Goal: Information Seeking & Learning: Learn about a topic

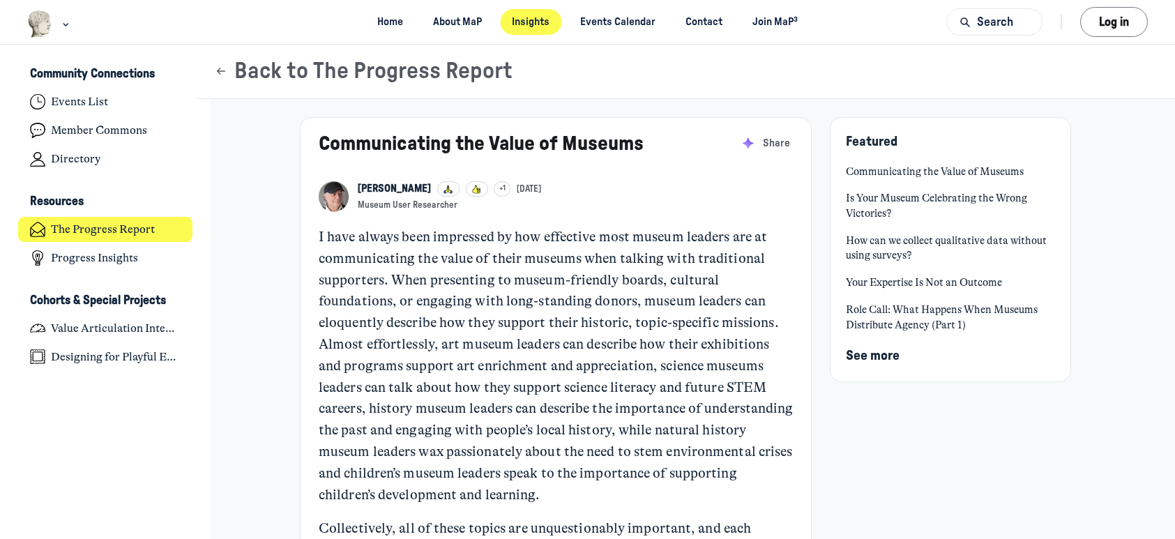
click at [319, 236] on p "I have always been impressed by how effective most museum leaders are at commun…" at bounding box center [556, 366] width 475 height 279
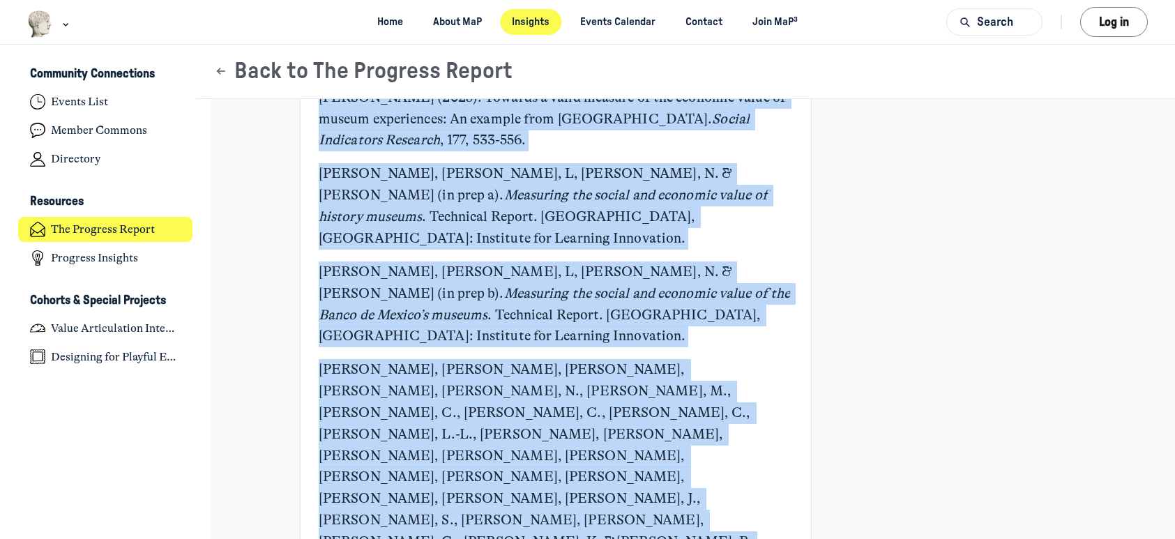
scroll to position [6603, 0]
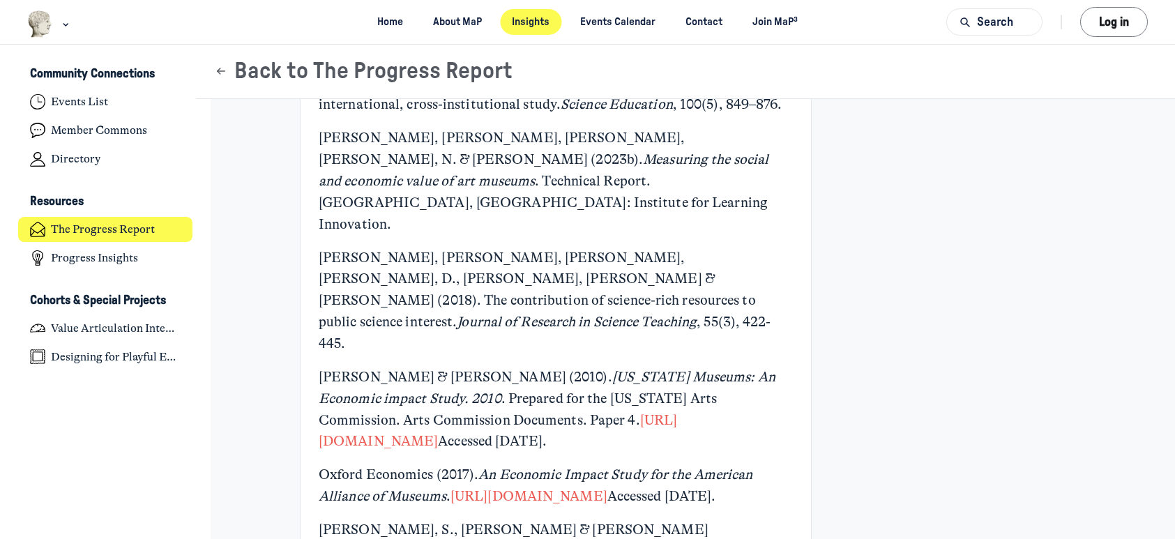
drag, startPoint x: 319, startPoint y: 236, endPoint x: 572, endPoint y: 91, distance: 292.1
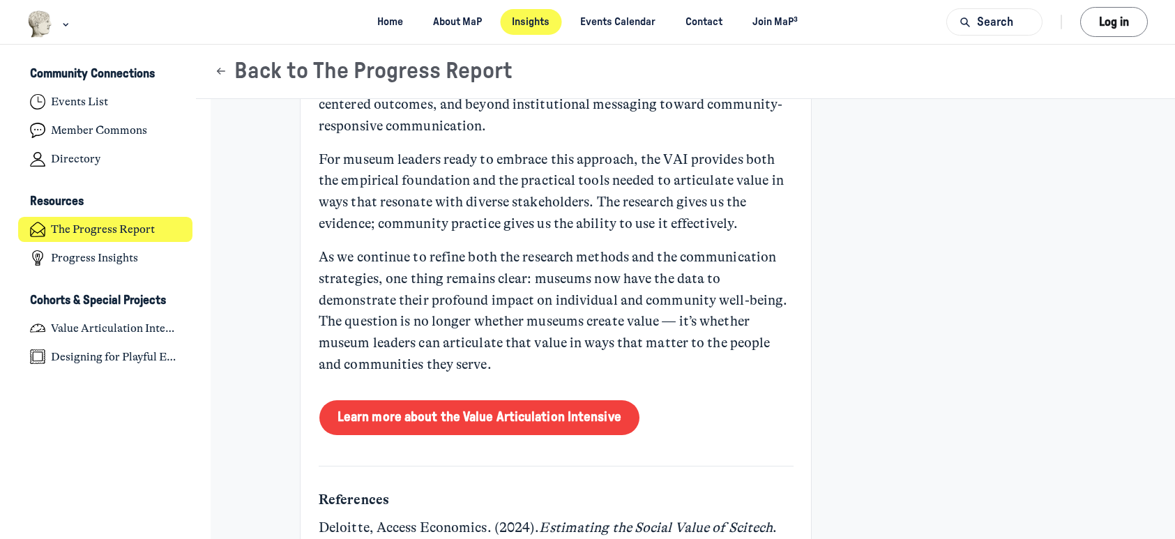
scroll to position [5285, 0]
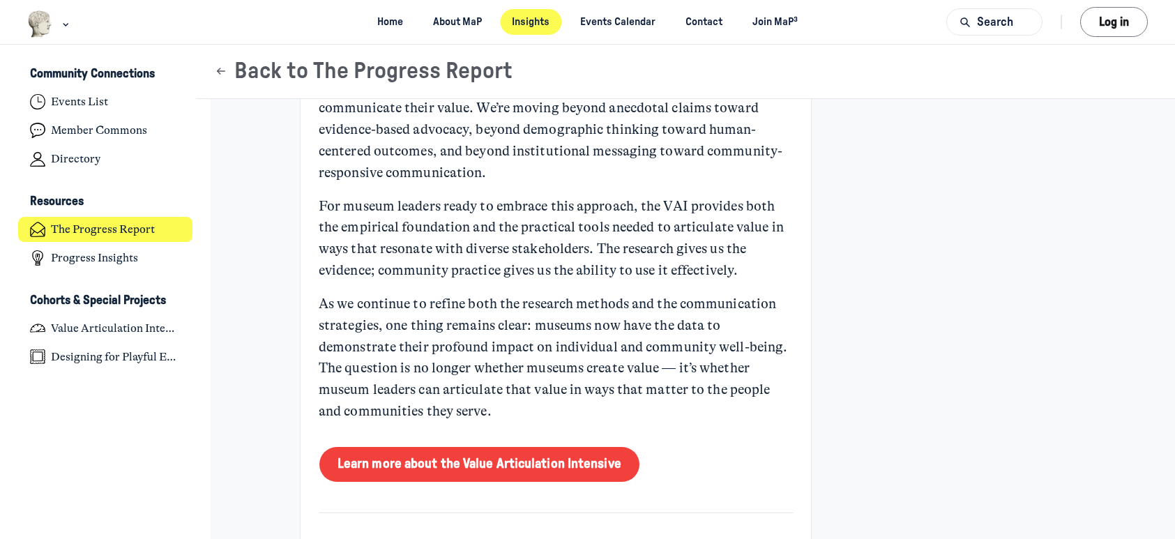
click at [483, 365] on p "As we continue to refine both the research methods and the communication strate…" at bounding box center [556, 358] width 475 height 129
click at [473, 391] on p "As we continue to refine both the research methods and the communication strate…" at bounding box center [556, 358] width 475 height 129
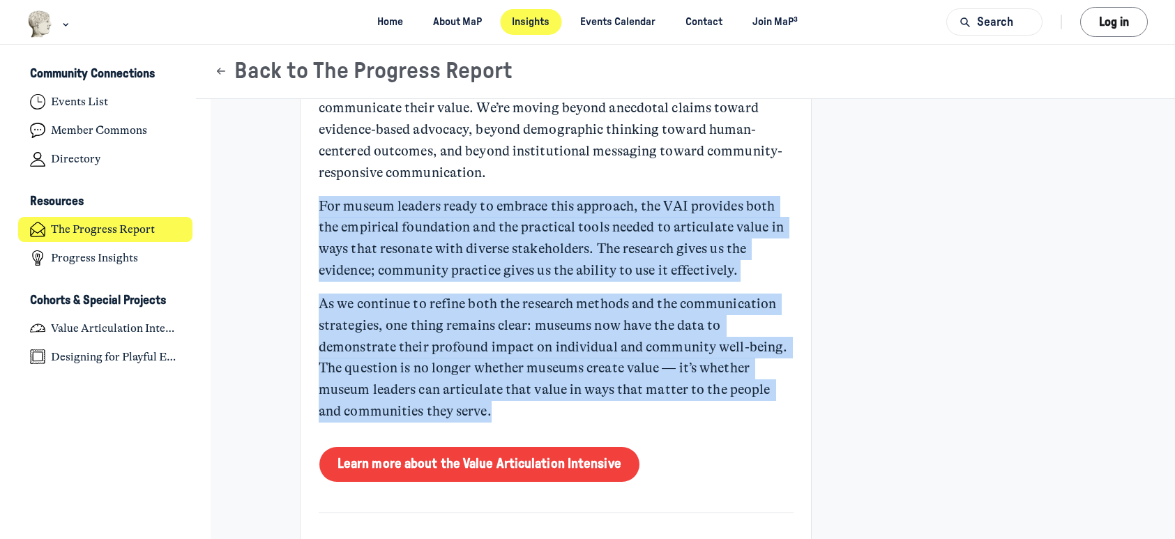
drag, startPoint x: 469, startPoint y: 391, endPoint x: 324, endPoint y: 172, distance: 262.6
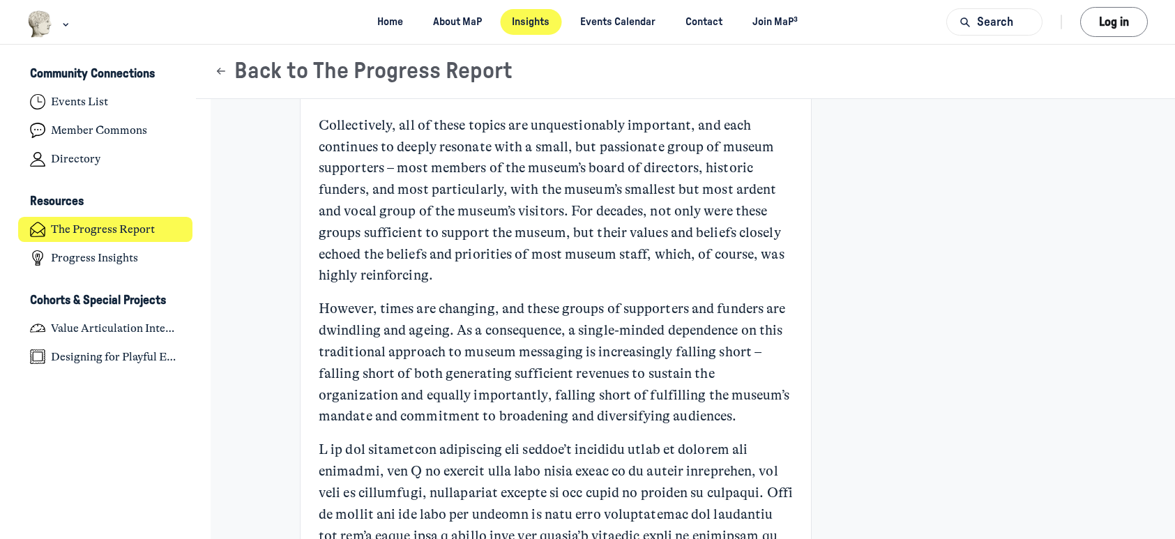
scroll to position [0, 0]
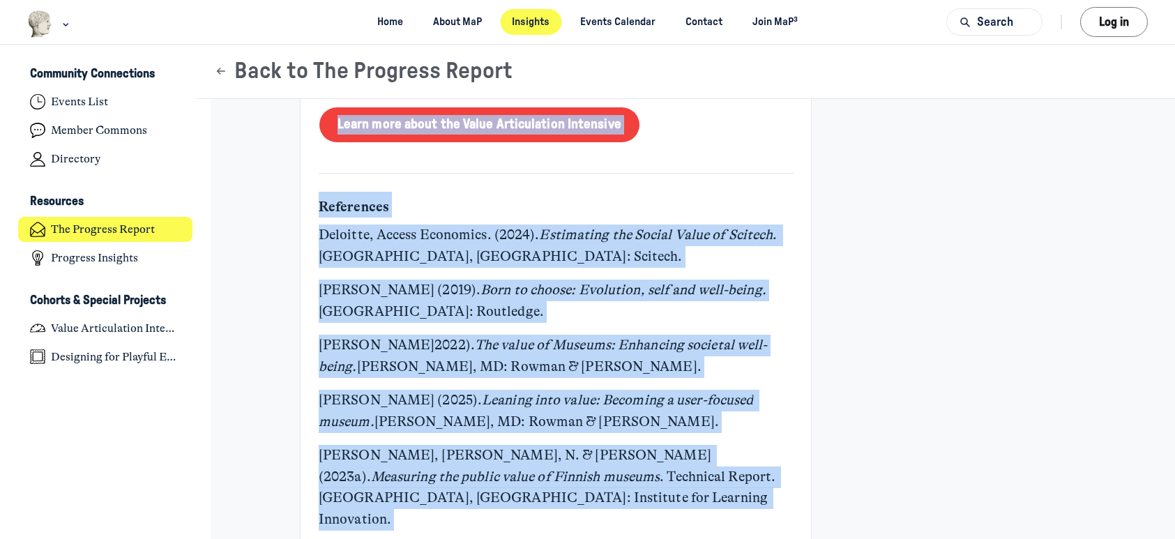
scroll to position [5650, 0]
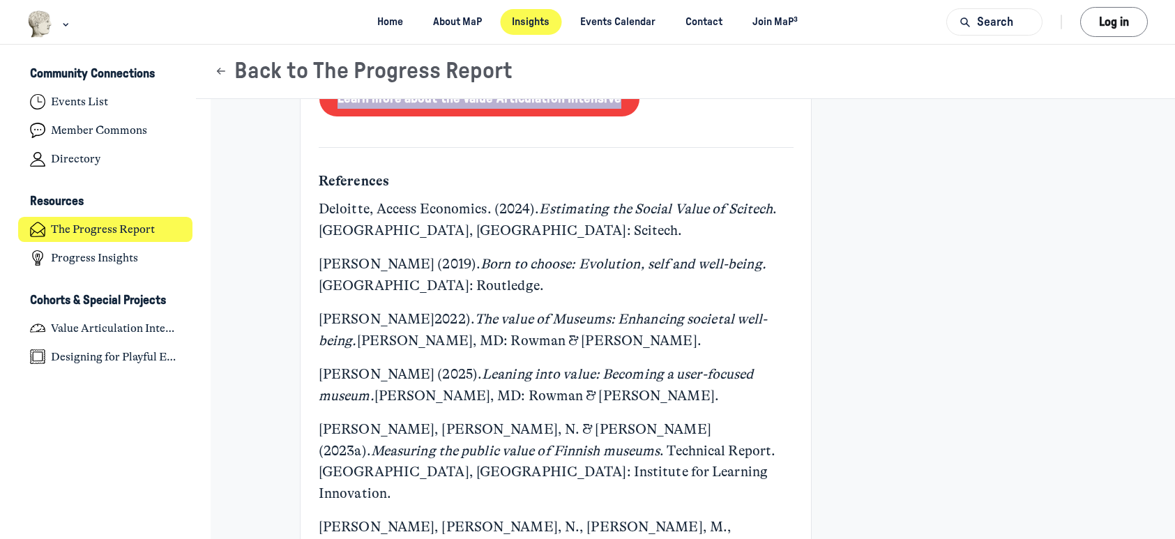
drag, startPoint x: 320, startPoint y: 236, endPoint x: 536, endPoint y: 130, distance: 239.8
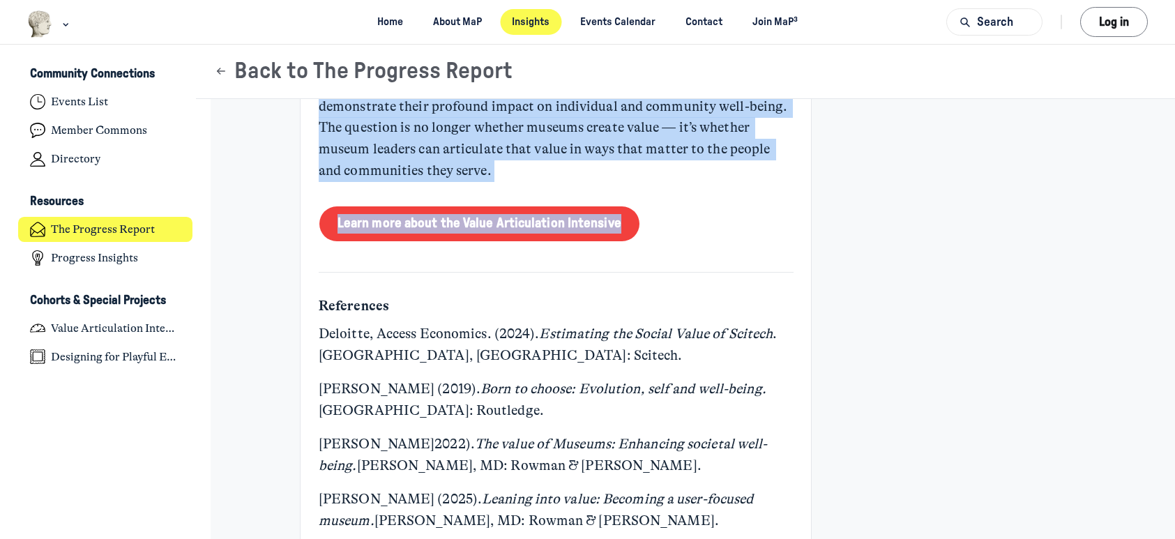
scroll to position [5519, 0]
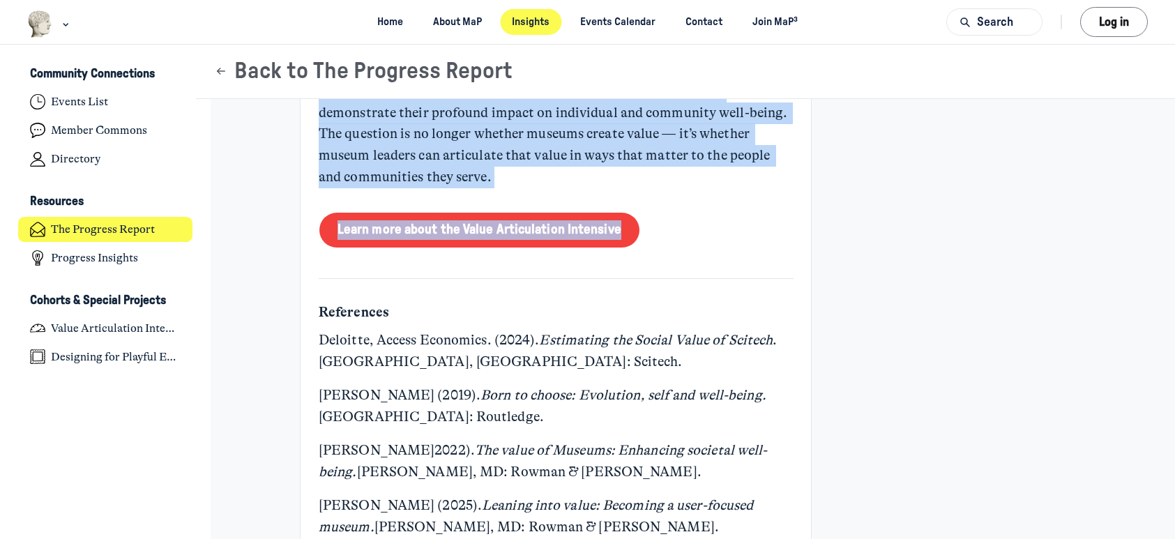
copy div "L ipsu dolors amet consectet ad eli seddoeius temp incidi utlabor etd ma aliqua…"
